Goal: Task Accomplishment & Management: Use online tool/utility

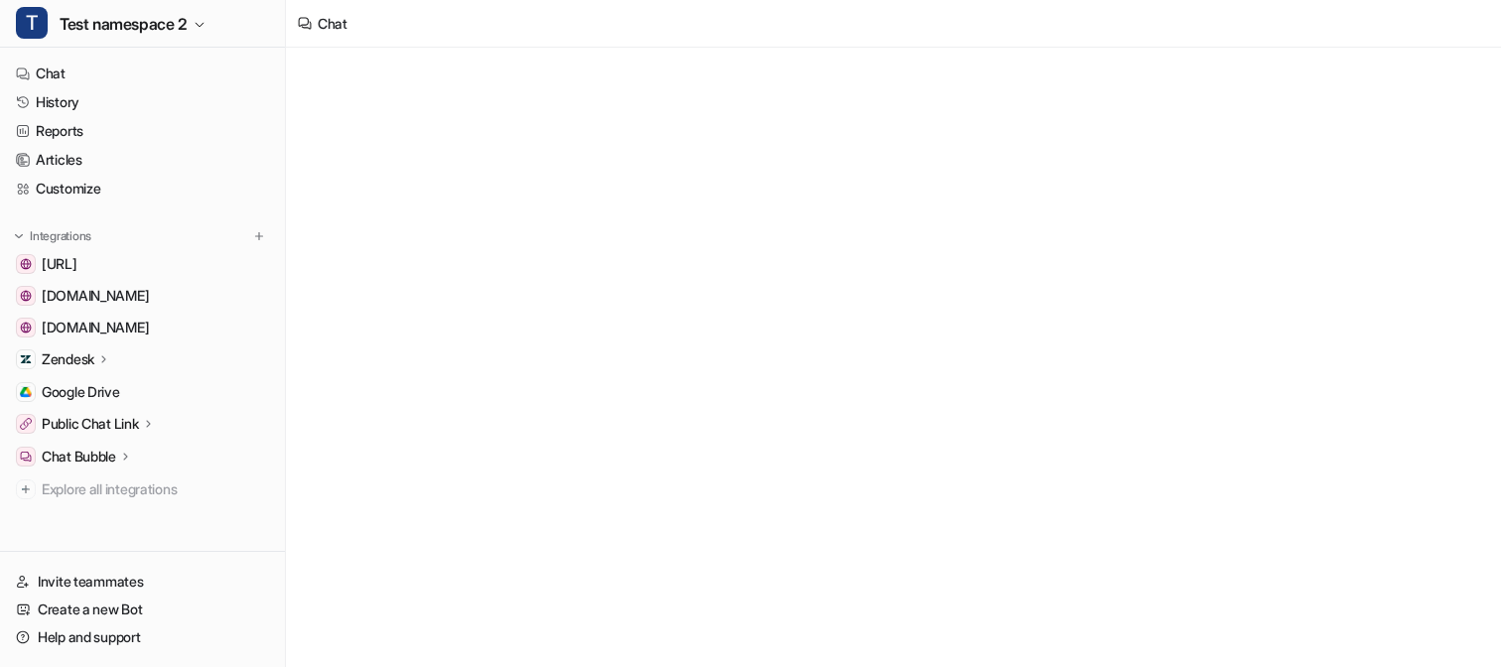
click at [102, 29] on div "T Test namespace 2" at bounding box center [142, 24] width 285 height 48
click at [84, 32] on span "Test namespace 2" at bounding box center [124, 24] width 128 height 28
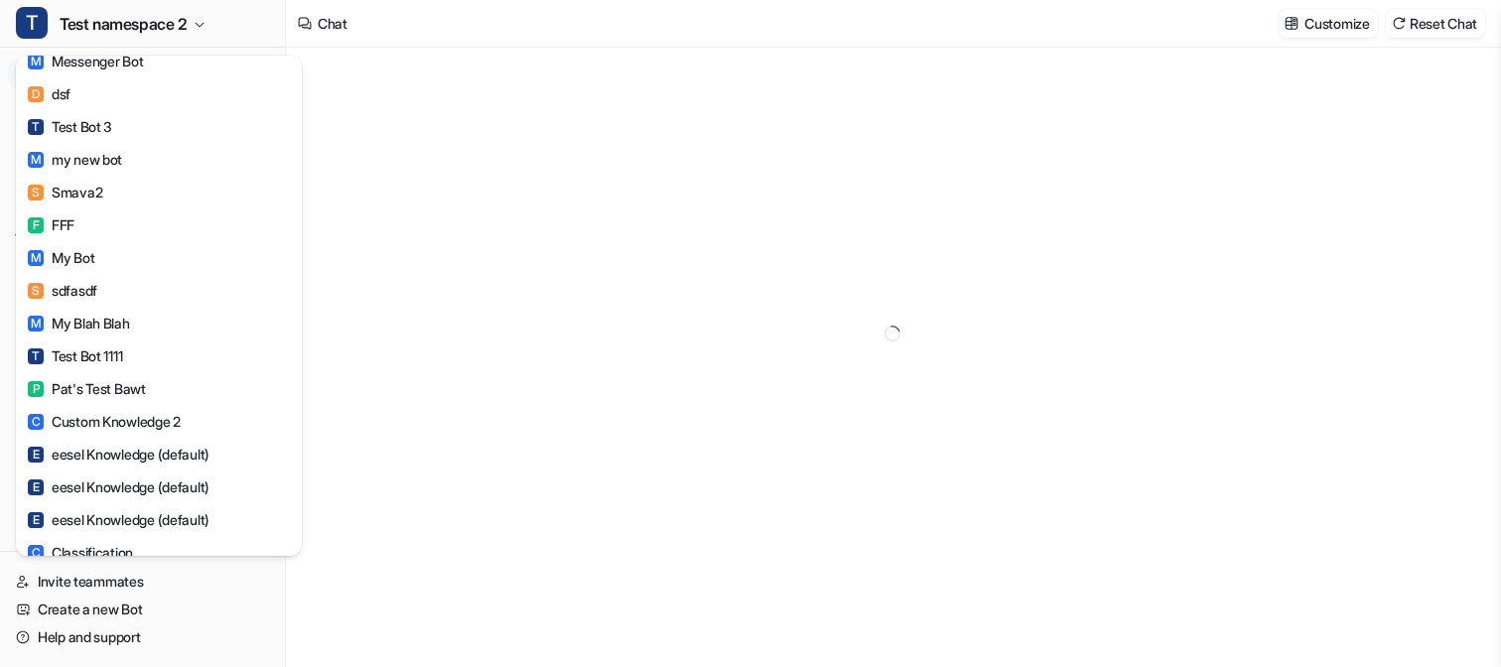
type textarea "**********"
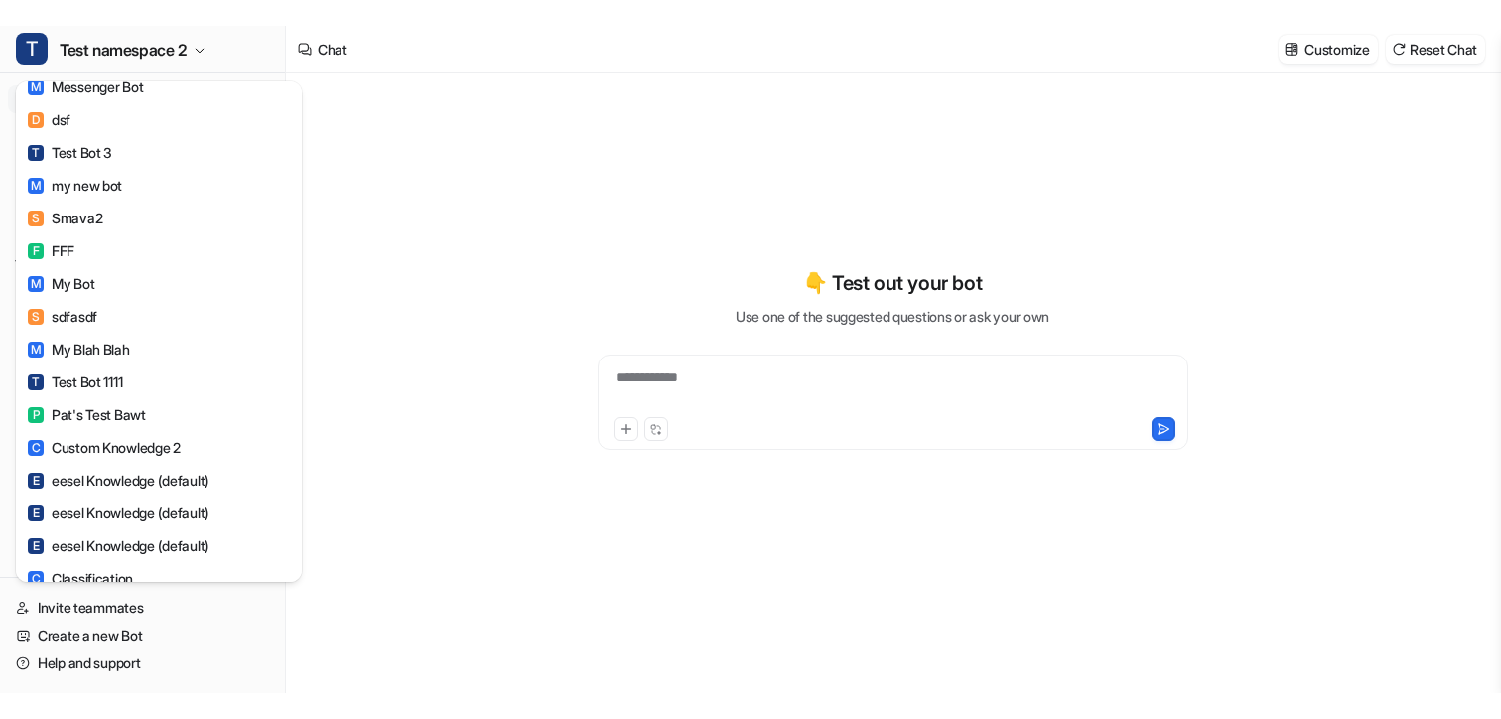
scroll to position [3884, 0]
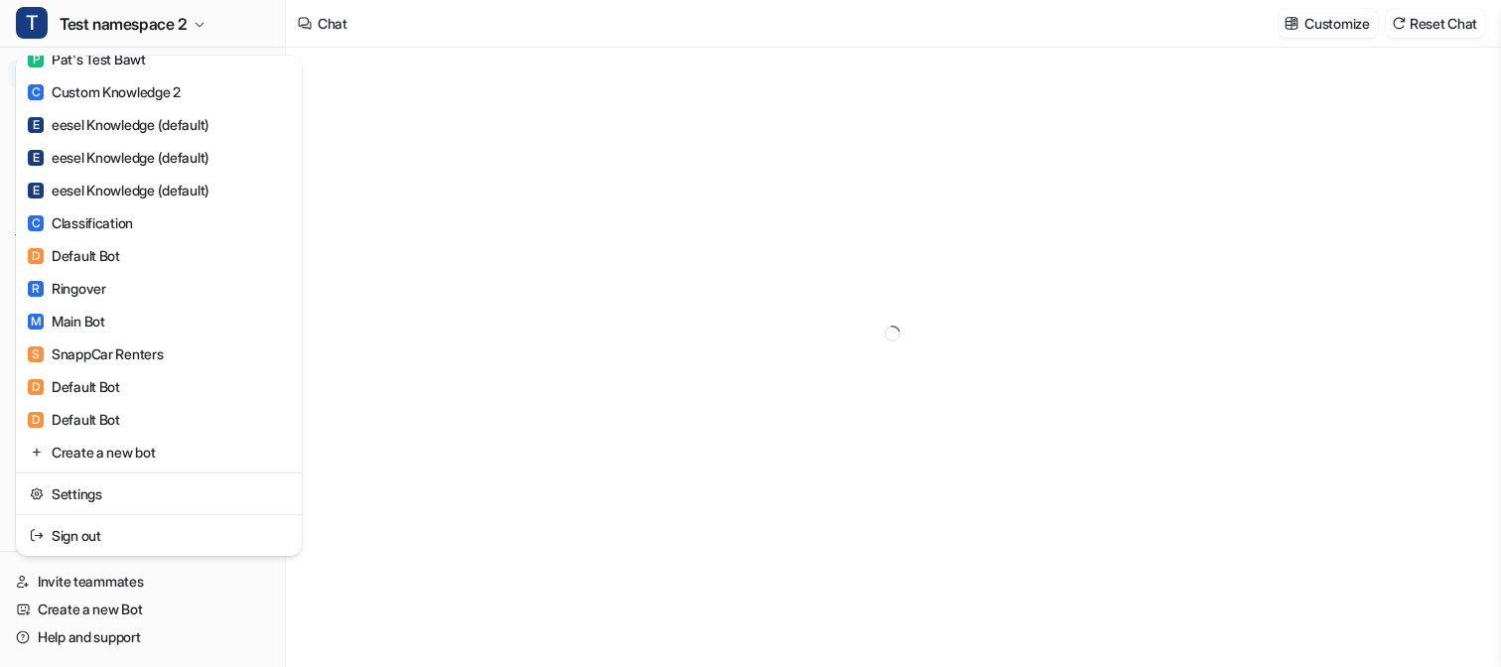
click at [111, 460] on link "Create a new bot" at bounding box center [159, 452] width 274 height 33
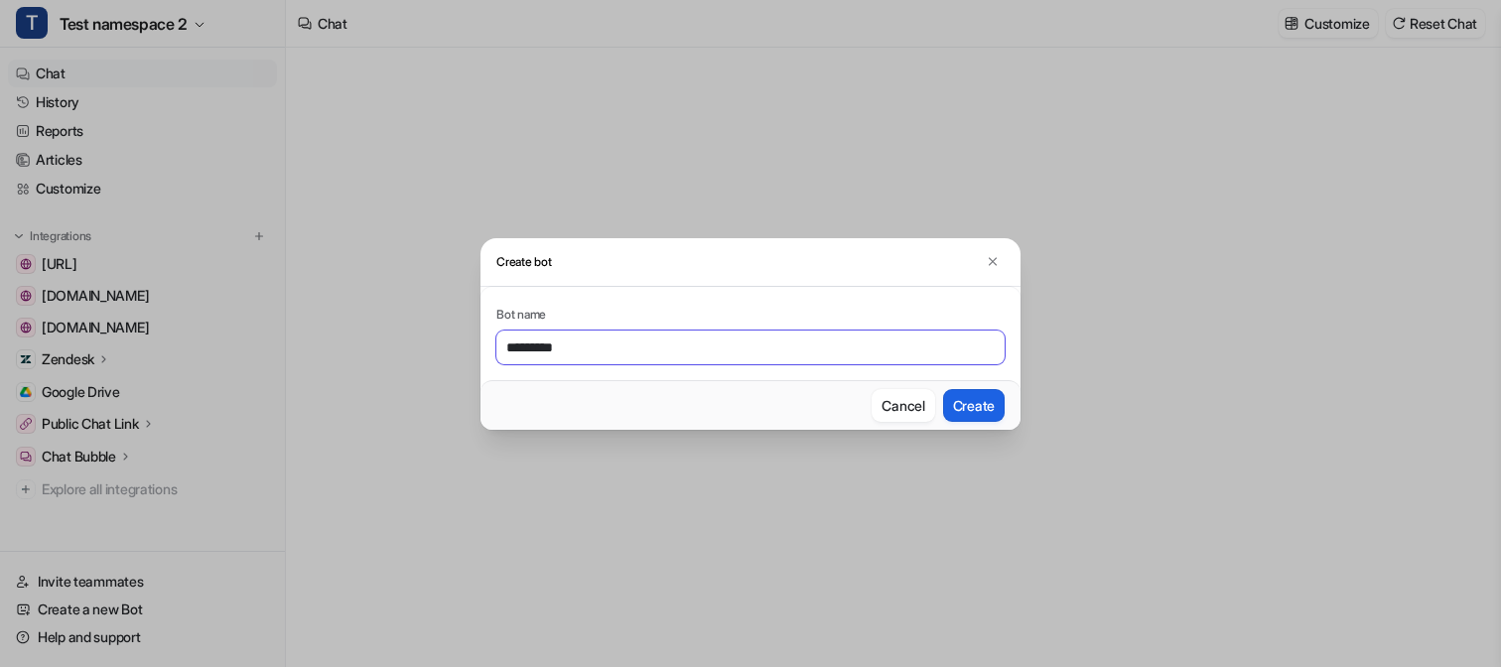
type input "*********"
click at [991, 396] on button "Create" at bounding box center [974, 405] width 62 height 33
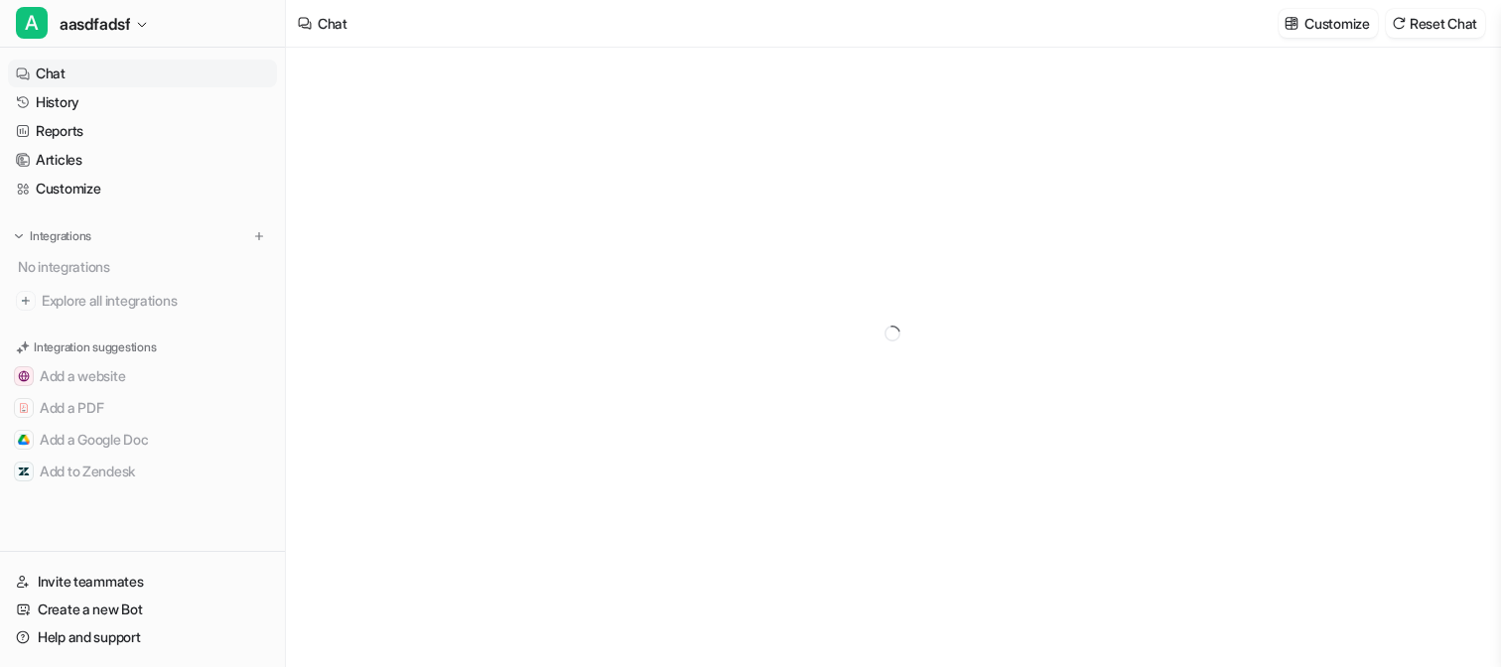
type textarea "**********"
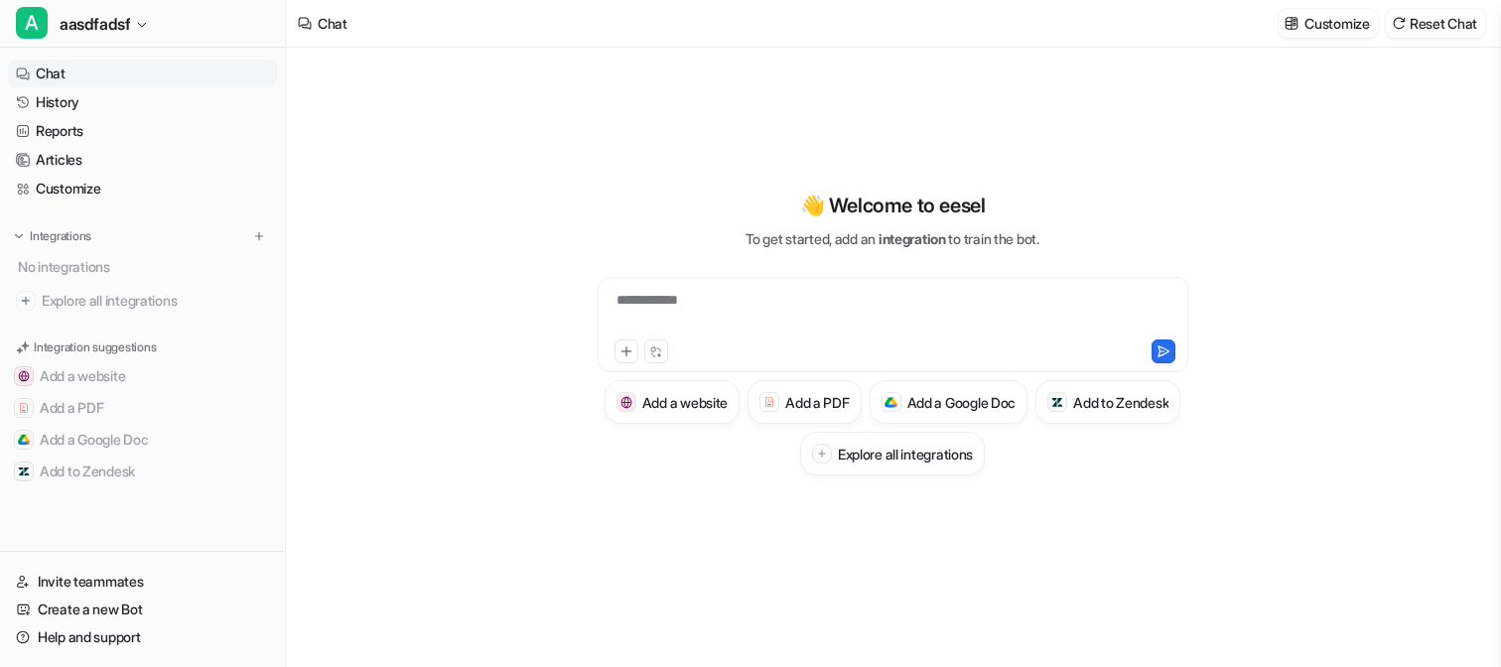
click at [702, 316] on div "**********" at bounding box center [893, 313] width 581 height 46
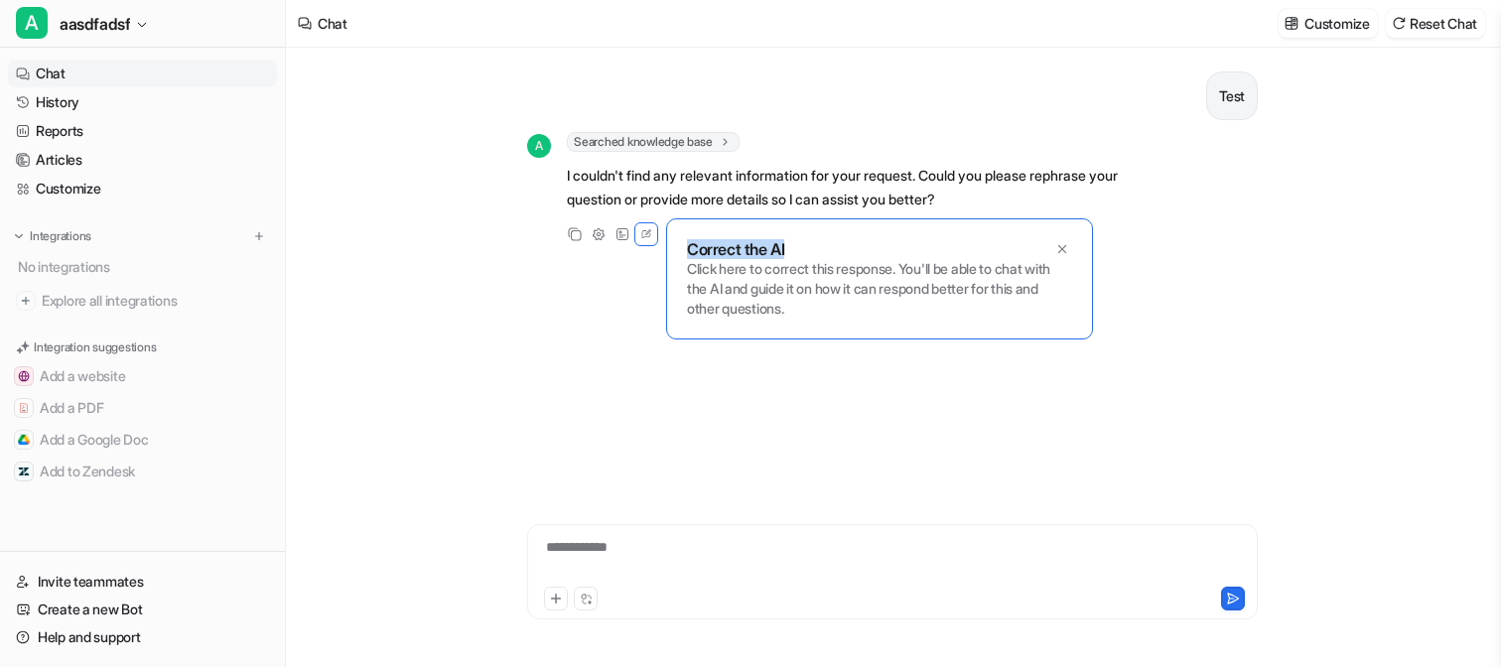
drag, startPoint x: 680, startPoint y: 251, endPoint x: 845, endPoint y: 251, distance: 164.8
click at [845, 251] on div "Correct the AI Click here to correct this response. You'll be able to chat with…" at bounding box center [879, 278] width 427 height 121
copy p "Correct the AI"
click at [662, 390] on div "Test A Searched knowledge base search_queries : [ "Test" ] I couldn't find any …" at bounding box center [892, 260] width 731 height 424
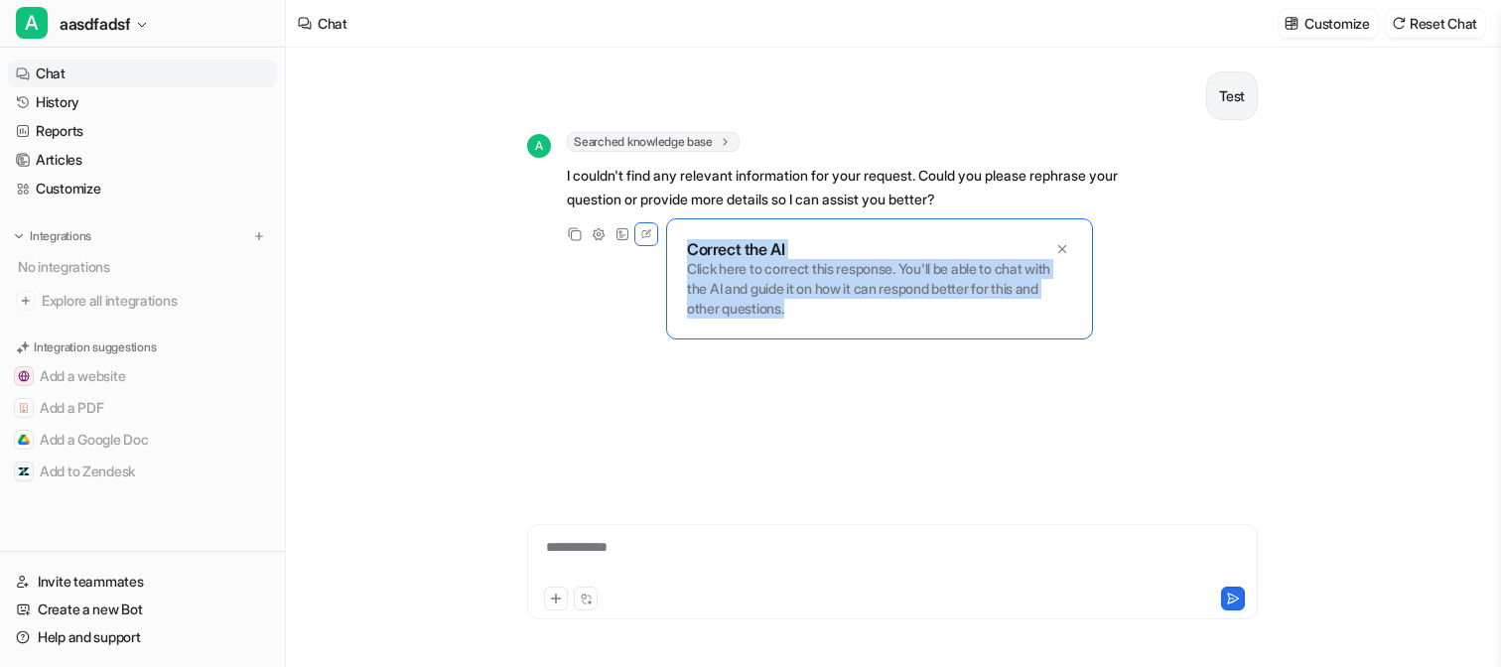
drag, startPoint x: 686, startPoint y: 249, endPoint x: 826, endPoint y: 317, distance: 155.4
click at [826, 317] on div "Correct the AI Click here to correct this response. You'll be able to chat with…" at bounding box center [879, 278] width 427 height 121
click at [826, 317] on p "Click here to correct this response. You'll be able to chat with the AI and gui…" at bounding box center [879, 289] width 385 height 60
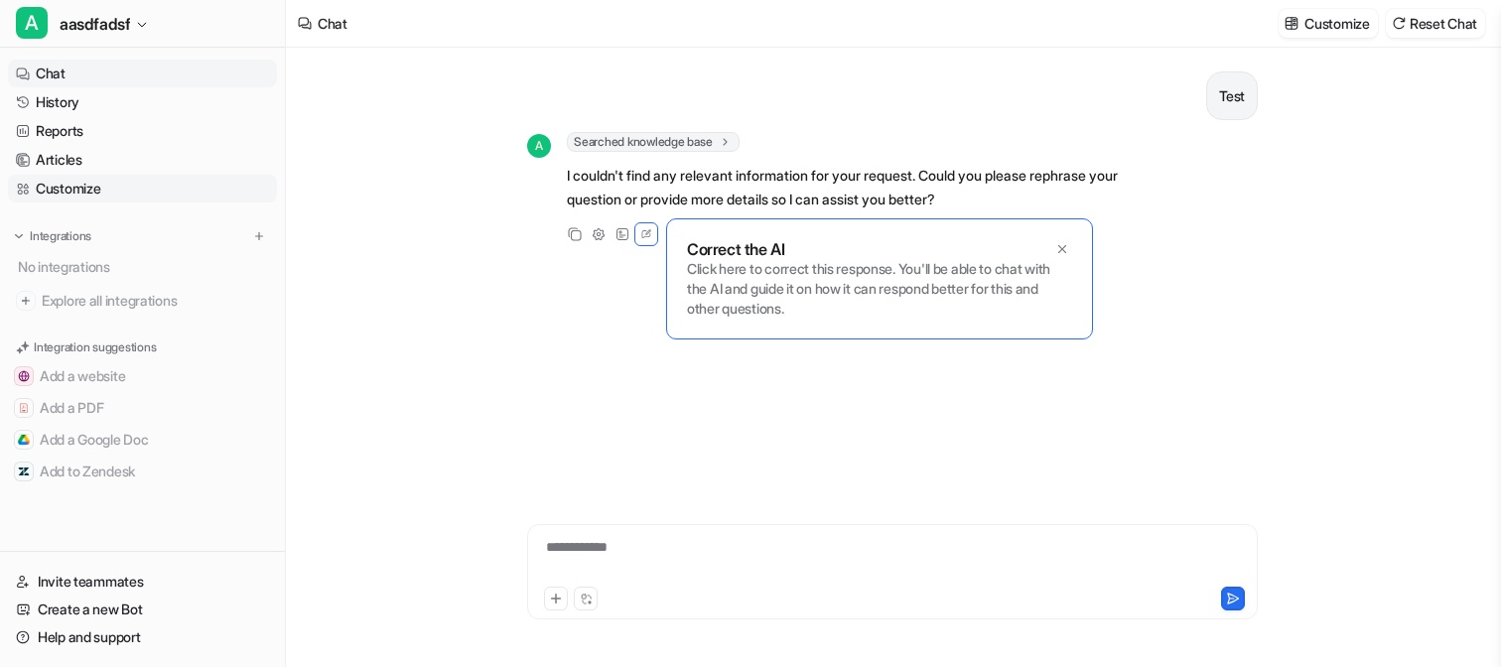
click at [142, 184] on link "Customize" at bounding box center [142, 189] width 269 height 28
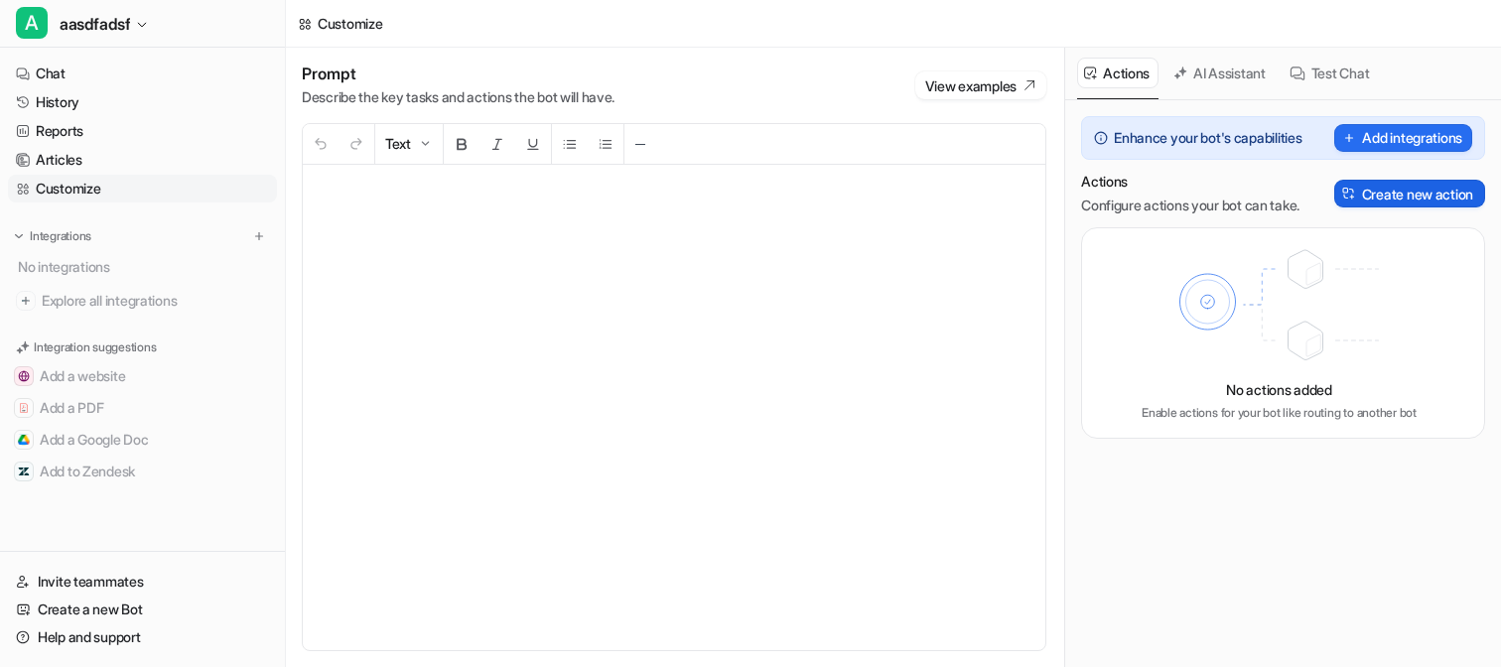
click at [1371, 200] on button "Create new action" at bounding box center [1410, 194] width 151 height 28
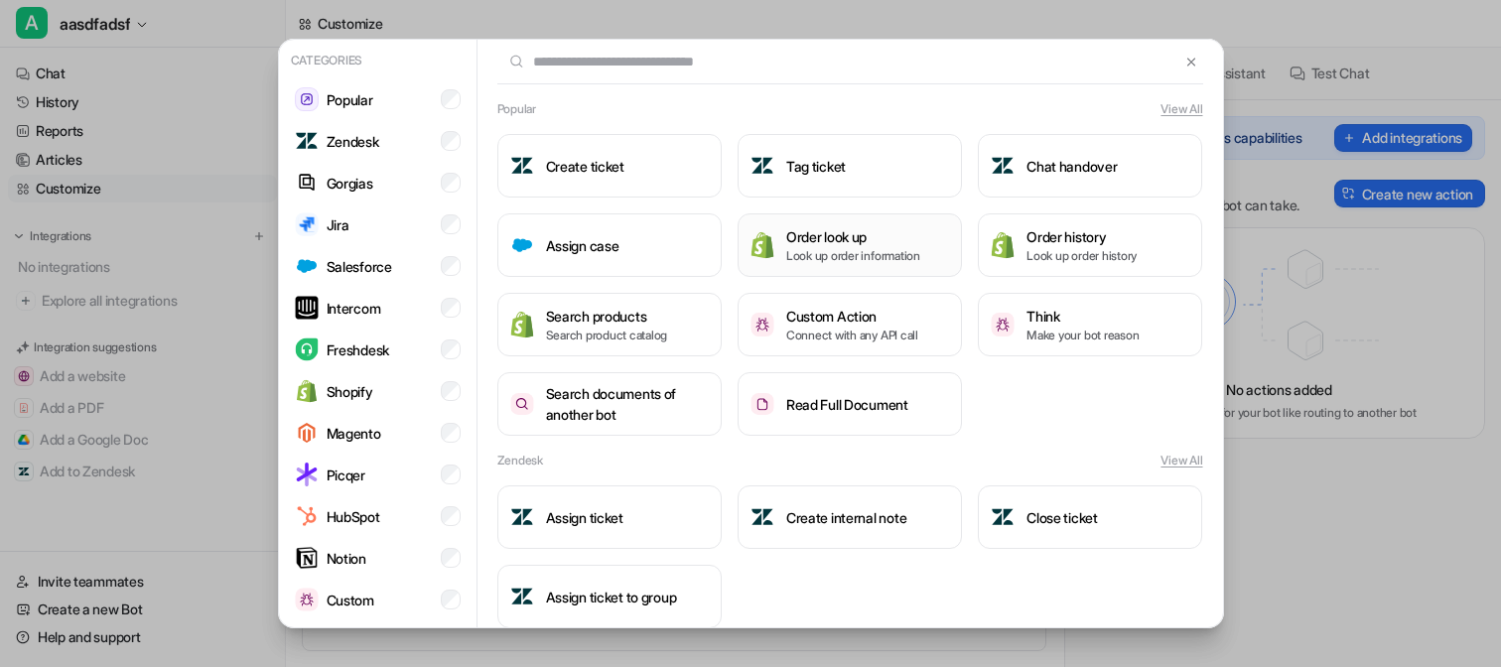
click at [889, 226] on h3 "Order look up" at bounding box center [853, 236] width 134 height 21
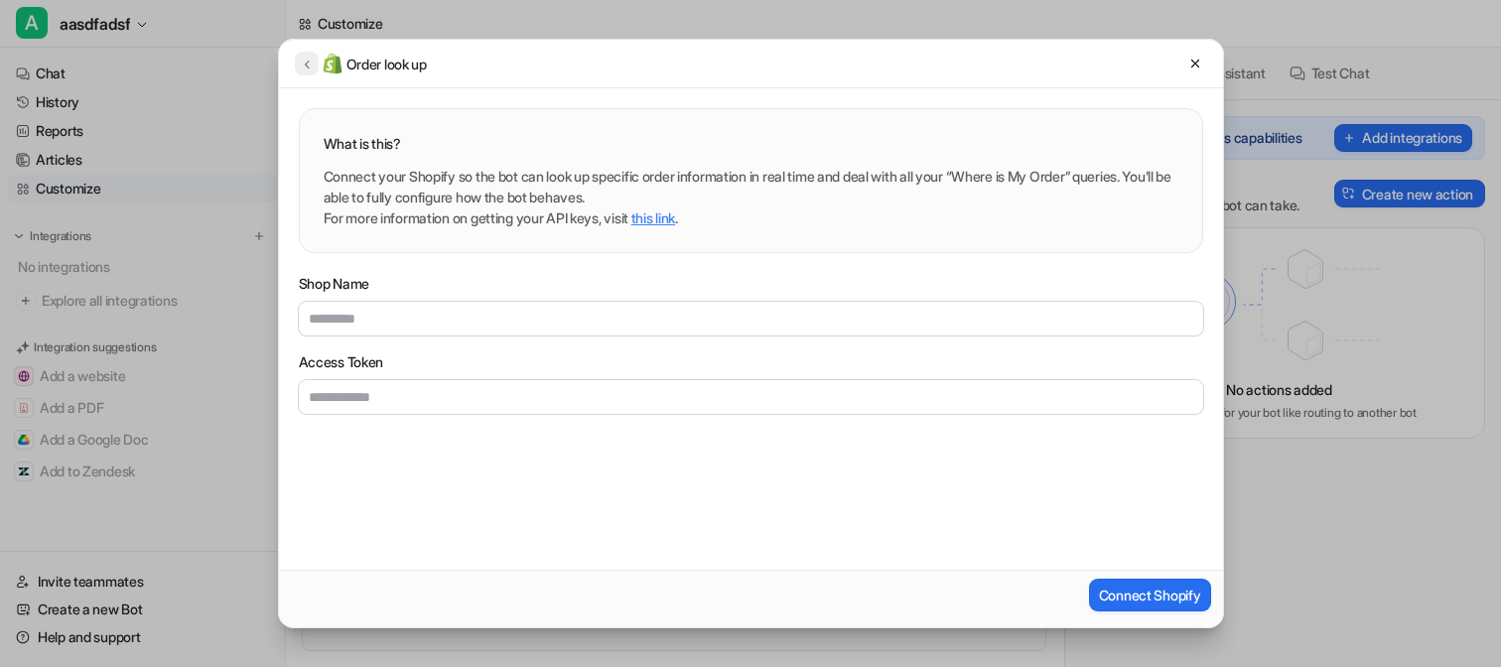
click at [310, 69] on icon at bounding box center [307, 64] width 14 height 15
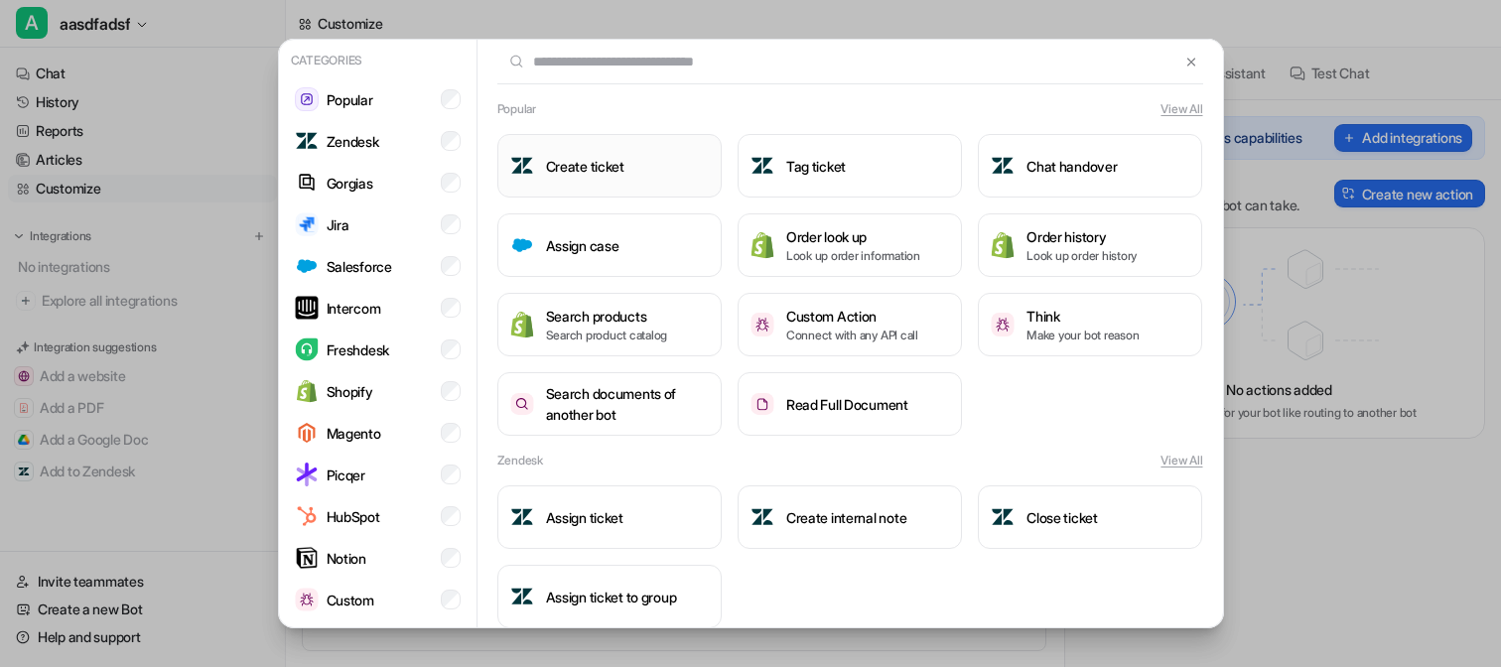
click at [615, 160] on h3 "Create ticket" at bounding box center [585, 166] width 78 height 21
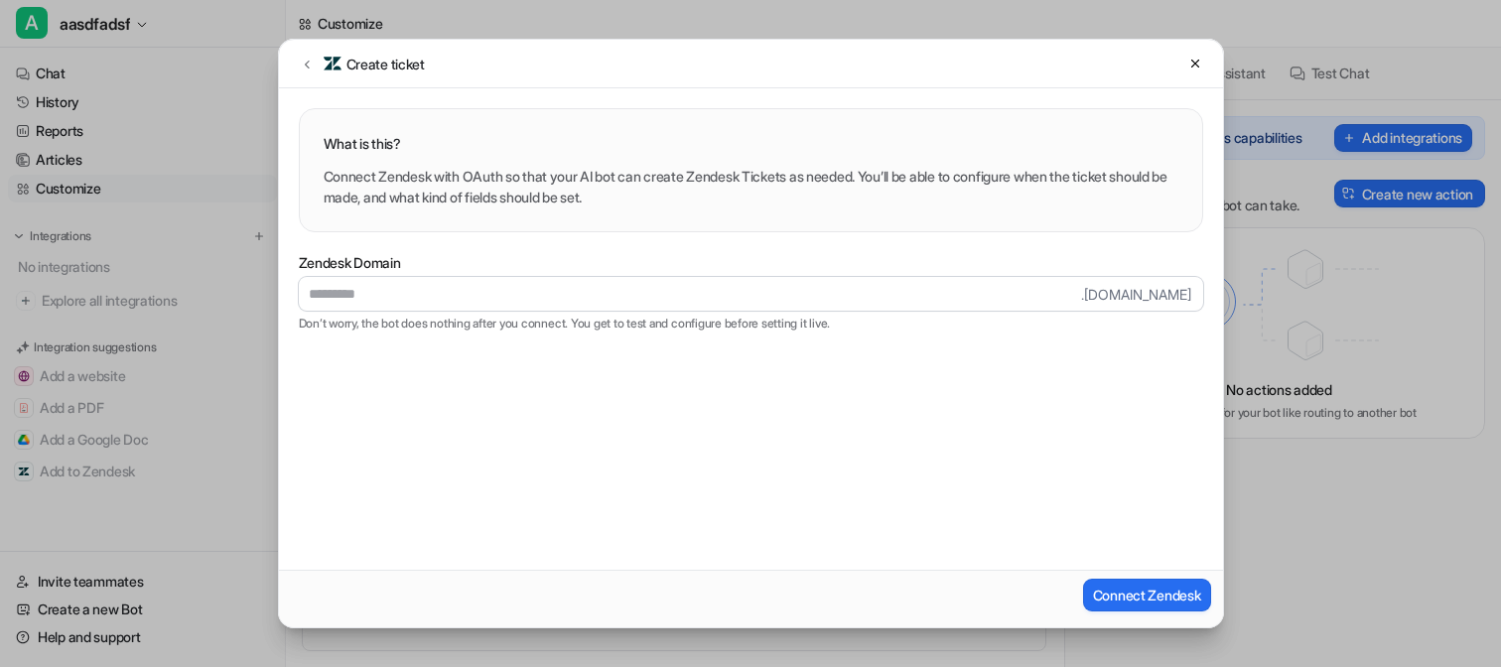
click at [310, 76] on div "Create ticket" at bounding box center [751, 64] width 944 height 49
click at [310, 70] on icon at bounding box center [307, 64] width 14 height 15
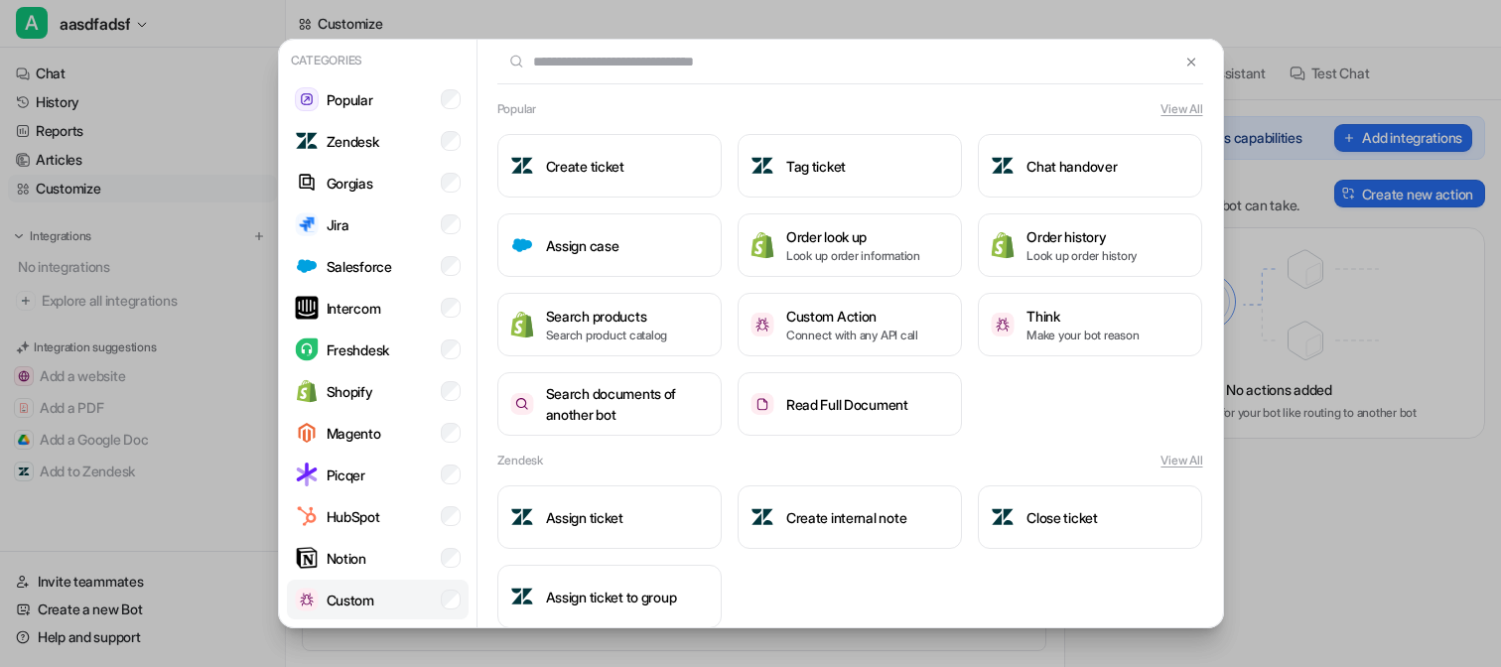
click at [397, 596] on li "Custom" at bounding box center [378, 600] width 182 height 40
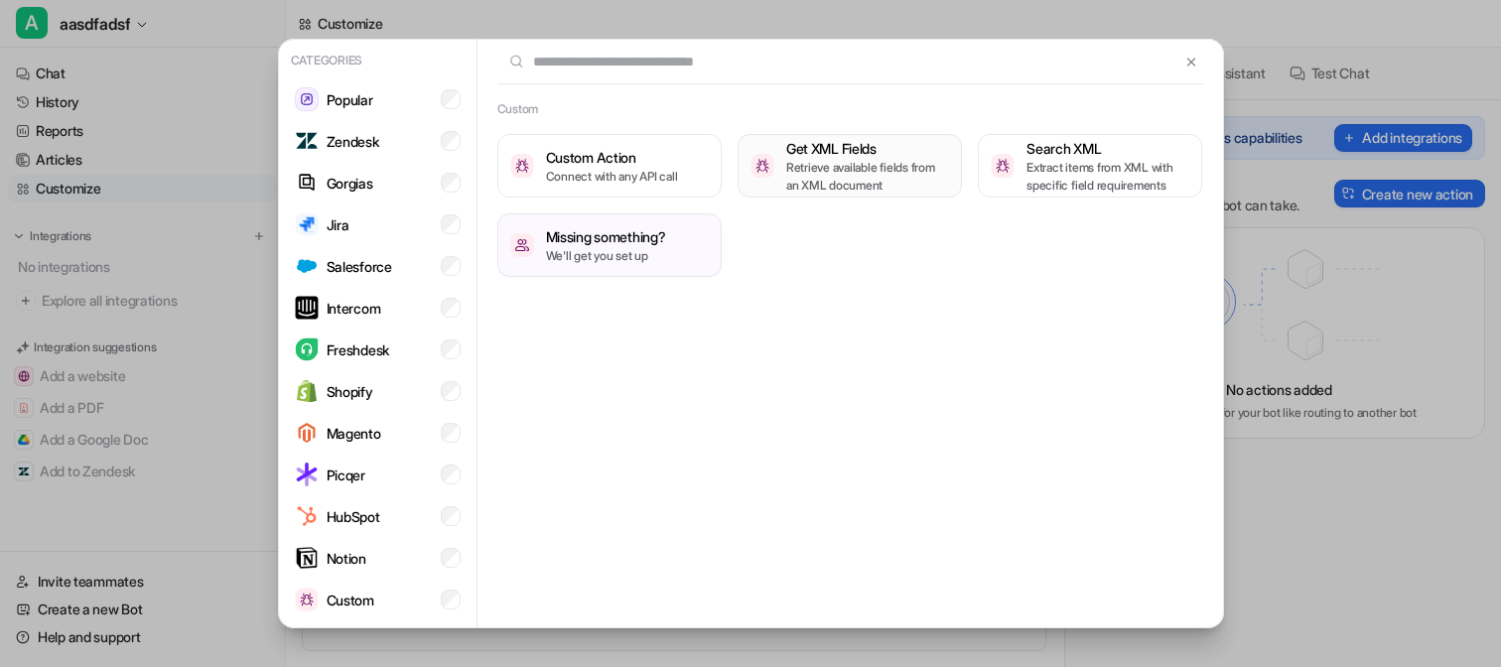
click at [751, 167] on img at bounding box center [763, 165] width 24 height 23
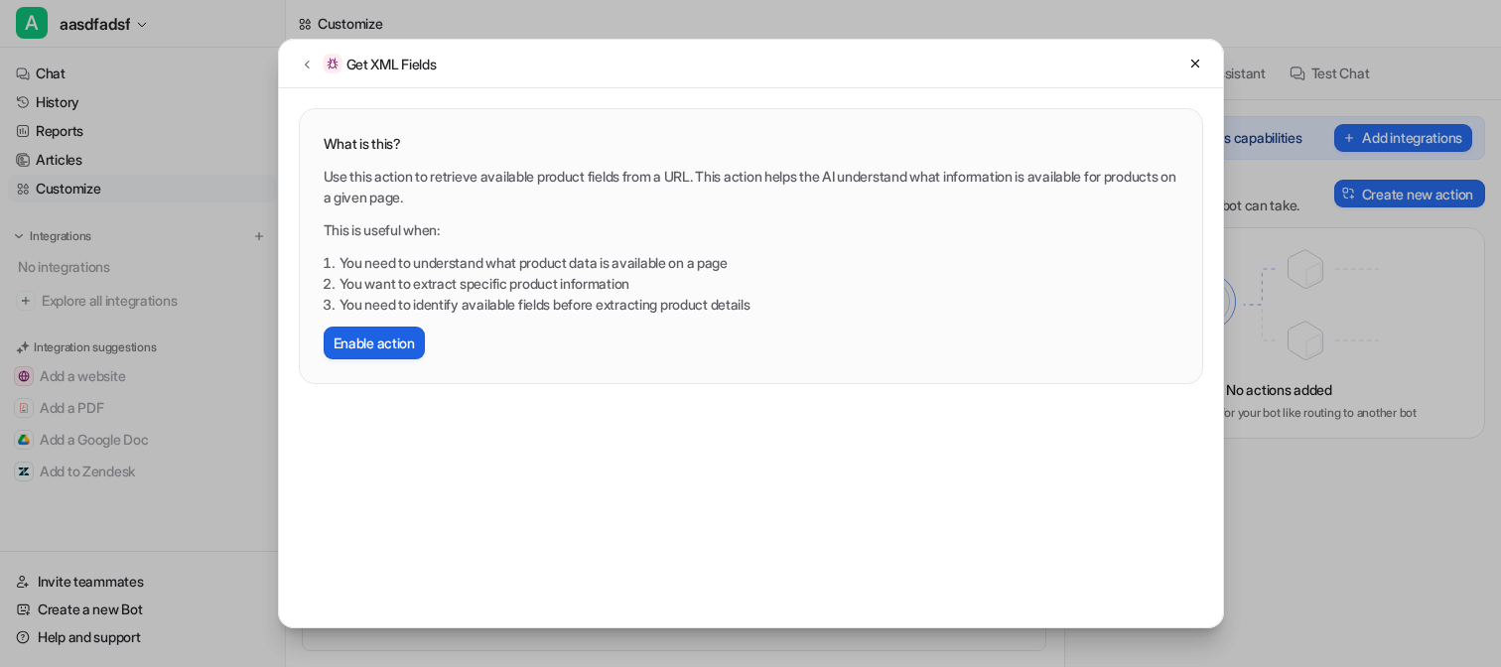
click at [367, 345] on button "Enable action" at bounding box center [374, 343] width 101 height 33
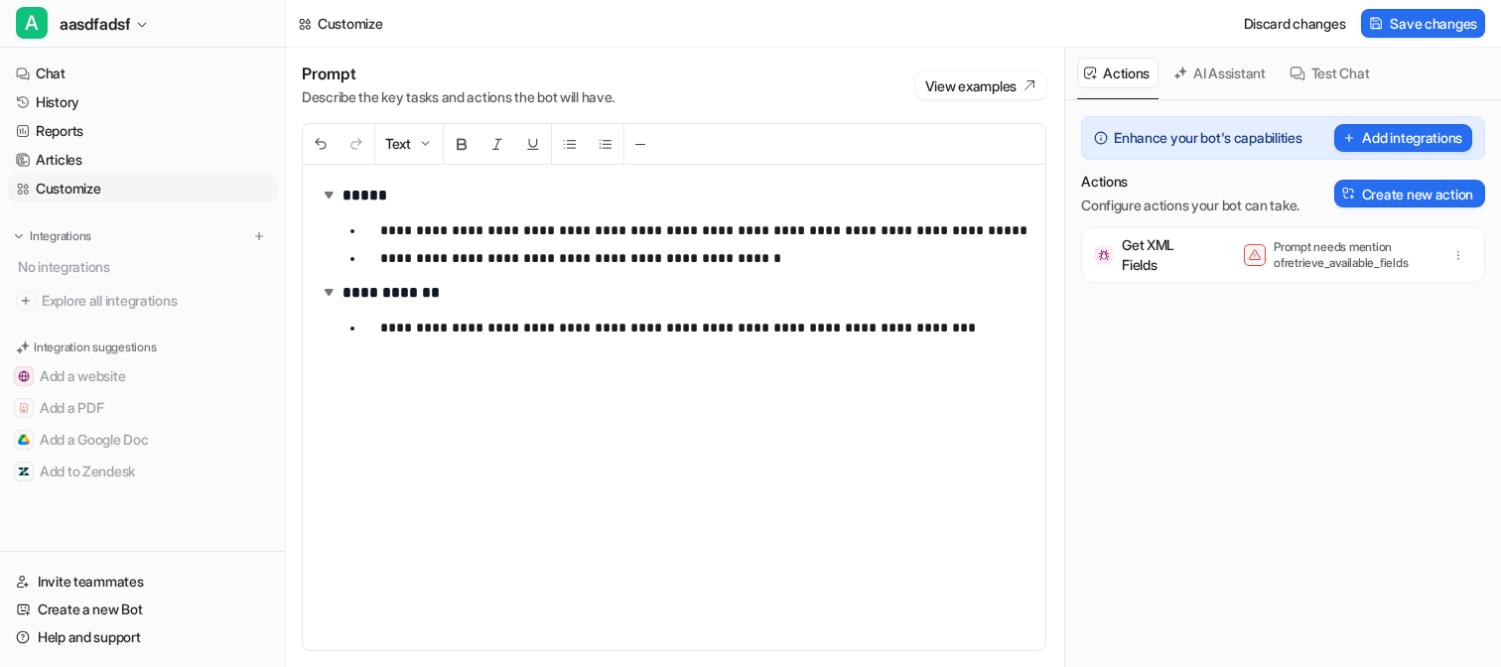
click at [1108, 254] on img at bounding box center [1104, 255] width 20 height 20
drag, startPoint x: 1274, startPoint y: 246, endPoint x: 1421, endPoint y: 264, distance: 148.0
click at [1421, 264] on p "Prompt needs mention of retrieve_available_fields" at bounding box center [1353, 255] width 159 height 32
click at [1391, 264] on p "Prompt needs mention of retrieve_available_fields" at bounding box center [1353, 255] width 159 height 32
drag, startPoint x: 1237, startPoint y: 236, endPoint x: 1414, endPoint y: 262, distance: 178.6
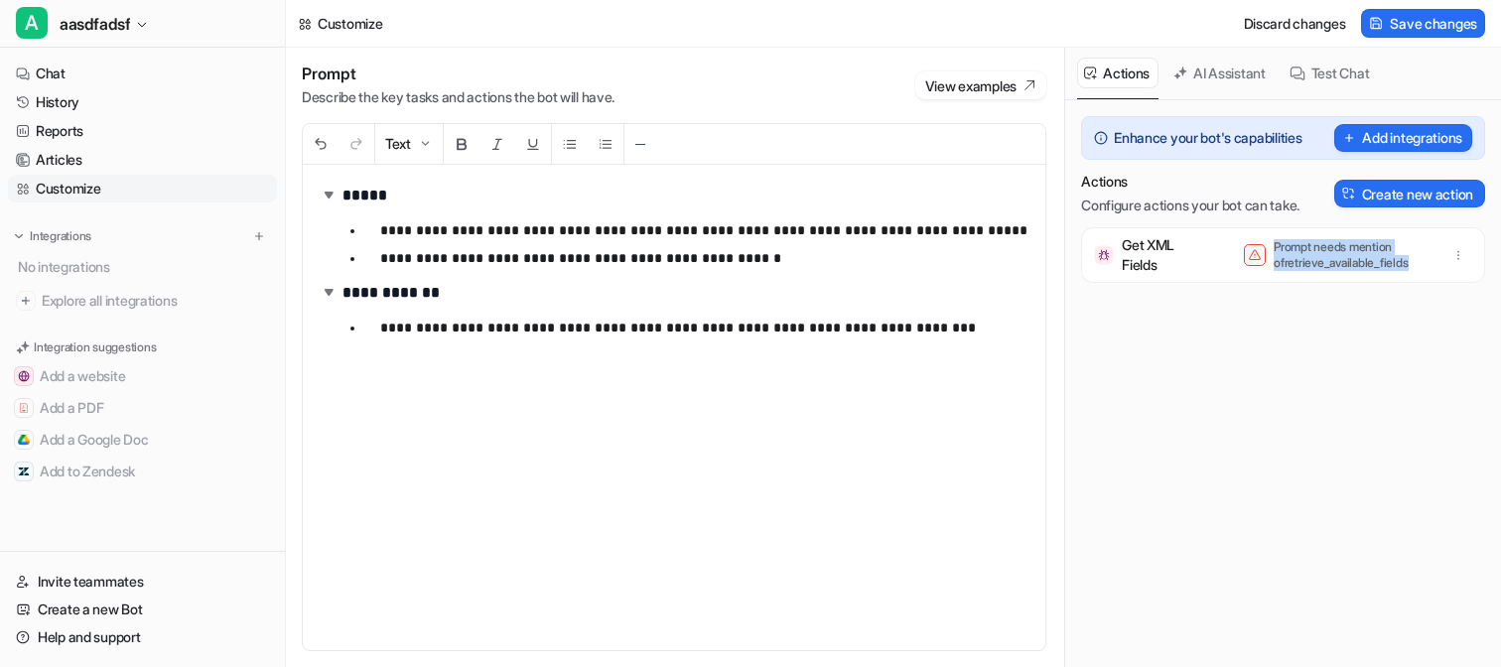
click at [1414, 263] on div "Get XML Fields Prompt needs mention of retrieve_available_fields" at bounding box center [1283, 255] width 386 height 56
click at [1414, 262] on p "Prompt needs mention of retrieve_available_fields" at bounding box center [1353, 255] width 159 height 32
drag, startPoint x: 1276, startPoint y: 246, endPoint x: 1421, endPoint y: 259, distance: 145.6
click at [1421, 259] on p "Prompt needs mention of retrieve_available_fields" at bounding box center [1353, 255] width 159 height 32
click at [1421, 257] on p "Prompt needs mention of retrieve_available_fields" at bounding box center [1353, 255] width 159 height 32
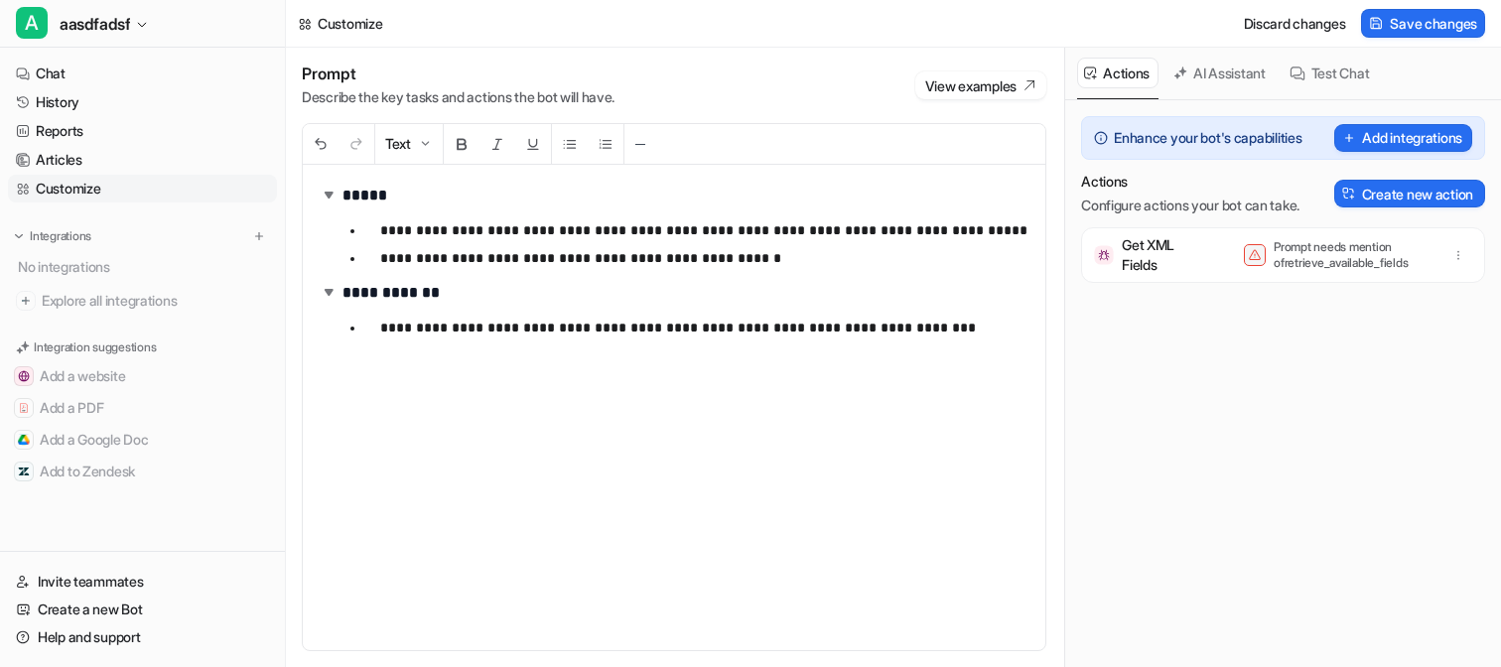
click at [1300, 253] on p "Prompt needs mention of retrieve_available_fields" at bounding box center [1353, 255] width 159 height 32
click at [774, 395] on div "**********" at bounding box center [674, 408] width 743 height 486
